Goal: Task Accomplishment & Management: Use online tool/utility

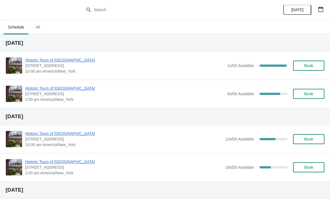
click at [38, 61] on span "Historic Tours of [GEOGRAPHIC_DATA]" at bounding box center [125, 60] width 200 height 6
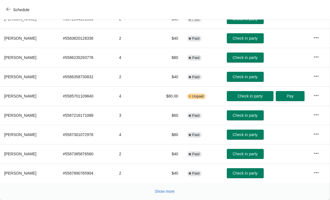
scroll to position [103, 0]
click at [160, 190] on span "Show more" at bounding box center [165, 191] width 20 height 4
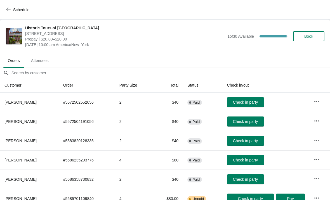
scroll to position [0, 0]
click at [17, 8] on span "Schedule" at bounding box center [21, 10] width 16 height 4
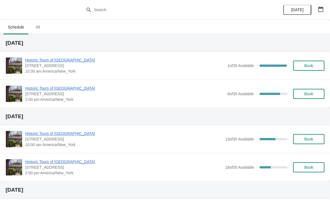
click at [34, 58] on span "Historic Tours of [GEOGRAPHIC_DATA]" at bounding box center [125, 60] width 200 height 6
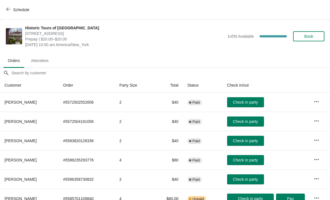
scroll to position [-1, 0]
click at [32, 63] on span "Attendees" at bounding box center [40, 61] width 27 height 10
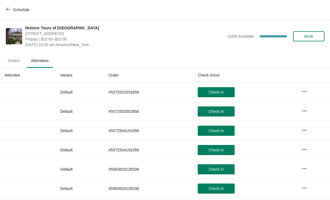
click at [15, 60] on span "Orders" at bounding box center [13, 61] width 21 height 10
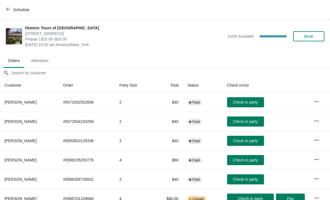
click at [8, 7] on icon "button" at bounding box center [8, 9] width 4 height 4
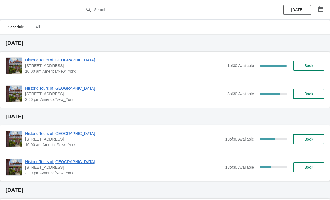
scroll to position [0, 0]
click at [34, 55] on div "Historic Tours of [GEOGRAPHIC_DATA] [STREET_ADDRESS][PERSON_NAME] 10:00 am Amer…" at bounding box center [165, 66] width 330 height 28
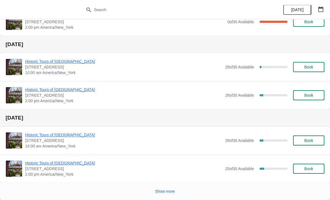
scroll to position [412, 0]
click at [162, 191] on span "Show more" at bounding box center [165, 191] width 20 height 4
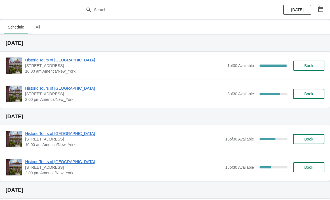
scroll to position [0, 0]
click at [32, 58] on span "Historic Tours of [GEOGRAPHIC_DATA]" at bounding box center [125, 60] width 200 height 6
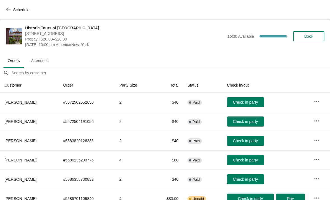
click at [10, 5] on button "Schedule" at bounding box center [18, 10] width 31 height 10
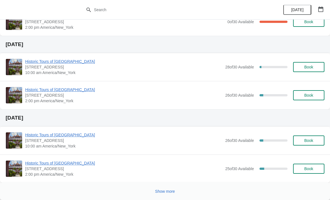
scroll to position [412, 0]
click at [139, 193] on div "Show more" at bounding box center [163, 189] width 324 height 11
click at [159, 193] on span "Show more" at bounding box center [165, 191] width 20 height 4
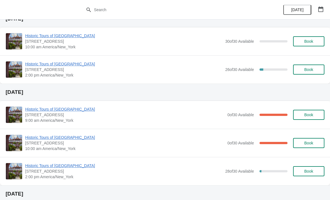
scroll to position [751, 0]
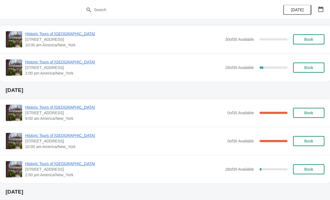
click at [67, 138] on span "Historic Tours of [GEOGRAPHIC_DATA]" at bounding box center [125, 136] width 200 height 6
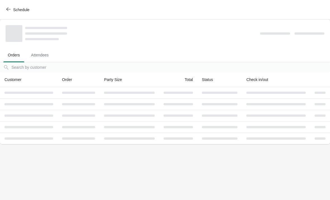
scroll to position [0, 0]
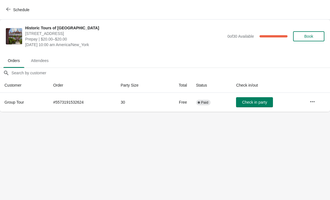
click at [11, 12] on button "Schedule" at bounding box center [18, 10] width 31 height 10
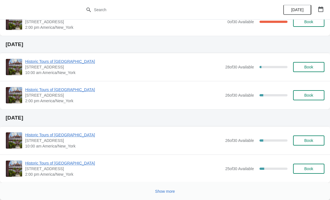
scroll to position [412, 0]
click at [69, 189] on div "Show more" at bounding box center [163, 189] width 324 height 11
click at [165, 189] on span "Show more" at bounding box center [165, 191] width 20 height 4
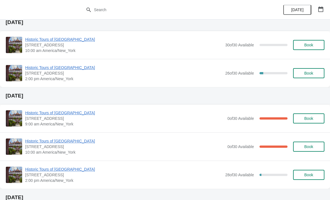
scroll to position [746, 0]
click at [45, 142] on span "Historic Tours of [GEOGRAPHIC_DATA]" at bounding box center [125, 141] width 200 height 6
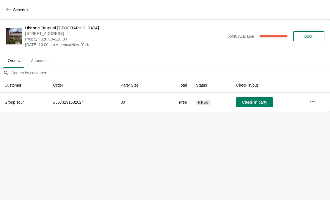
click at [315, 105] on button "button" at bounding box center [313, 102] width 10 height 10
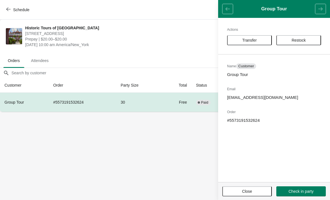
click at [230, 8] on header "Group Tour" at bounding box center [274, 9] width 112 height 18
click at [163, 184] on body "Schedule Historic Tours of Flagler College 74 King Street, St. Augustine, FL, U…" at bounding box center [165, 100] width 330 height 200
click at [13, 10] on span "Schedule" at bounding box center [18, 9] width 22 height 5
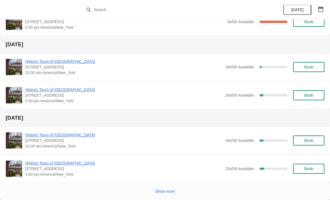
scroll to position [412, 0]
click at [166, 192] on span "Show more" at bounding box center [165, 191] width 20 height 4
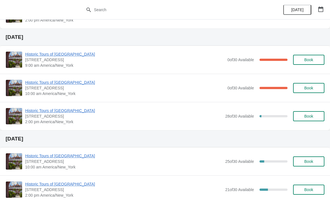
scroll to position [804, 0]
click at [30, 53] on span "Historic Tours of [GEOGRAPHIC_DATA]" at bounding box center [125, 55] width 200 height 6
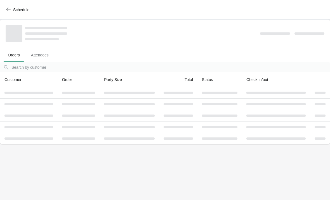
scroll to position [0, 0]
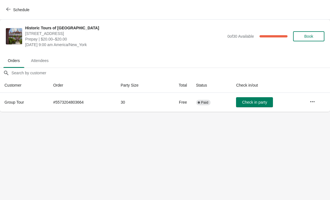
click at [312, 103] on icon "button" at bounding box center [313, 102] width 6 height 6
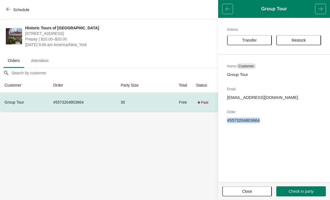
copy p "# 5573204803664"
click at [161, 174] on body "Schedule Historic Tours of Flagler College 74 King Street, St. Augustine, FL, U…" at bounding box center [165, 100] width 330 height 200
click at [6, 6] on button "Schedule" at bounding box center [18, 10] width 31 height 10
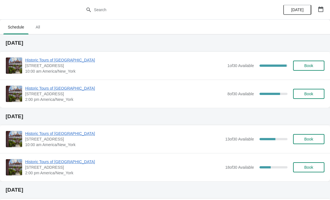
click at [42, 82] on div "Historic Tours of [GEOGRAPHIC_DATA] [STREET_ADDRESS][PERSON_NAME] 2:00 pm Ameri…" at bounding box center [165, 94] width 330 height 28
click at [31, 90] on span "Historic Tours of [GEOGRAPHIC_DATA]" at bounding box center [125, 89] width 200 height 6
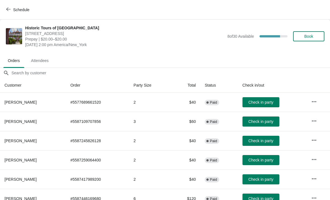
click at [6, 8] on icon "button" at bounding box center [8, 9] width 4 height 4
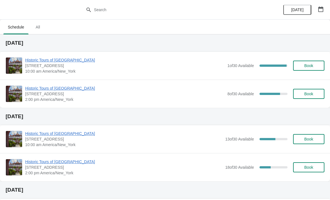
click at [47, 58] on span "Historic Tours of [GEOGRAPHIC_DATA]" at bounding box center [125, 60] width 200 height 6
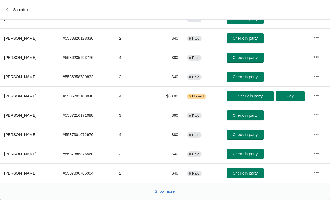
scroll to position [103, 0]
click at [170, 190] on span "Show more" at bounding box center [165, 191] width 20 height 4
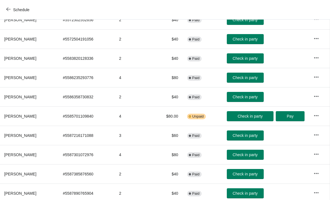
scroll to position [83, 0]
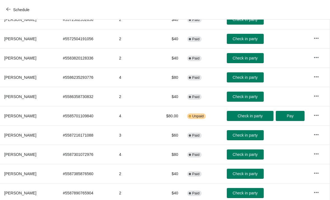
click at [254, 97] on span "Check in party" at bounding box center [245, 97] width 25 height 4
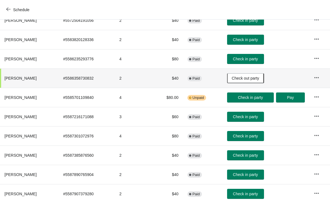
scroll to position [102, 0]
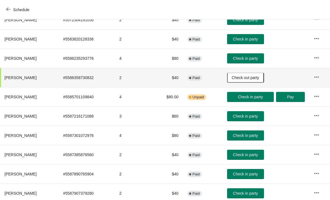
click at [242, 117] on span "Check in party" at bounding box center [245, 116] width 25 height 4
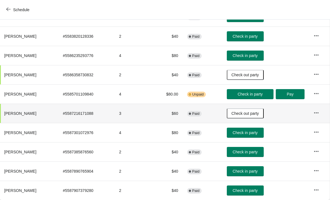
scroll to position [105, 0]
click at [237, 133] on span "Check in party" at bounding box center [245, 133] width 25 height 4
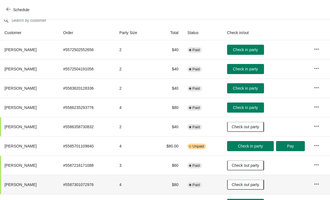
scroll to position [52, 0]
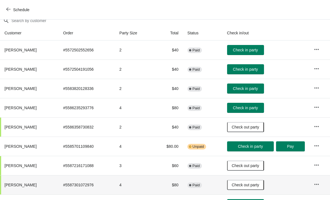
click at [249, 84] on button "Check in party" at bounding box center [245, 89] width 37 height 10
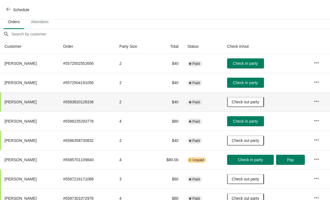
scroll to position [39, 0]
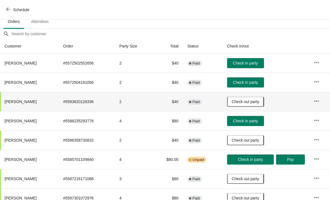
click at [237, 62] on span "Check in party" at bounding box center [245, 63] width 25 height 4
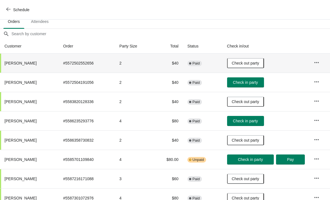
click at [243, 81] on span "Check in party" at bounding box center [245, 82] width 25 height 4
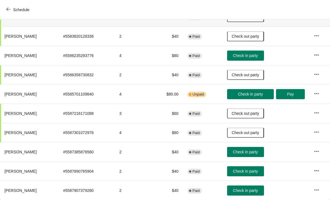
scroll to position [105, 0]
click at [244, 189] on span "Check in party" at bounding box center [245, 191] width 25 height 4
